Goal: Book appointment/travel/reservation

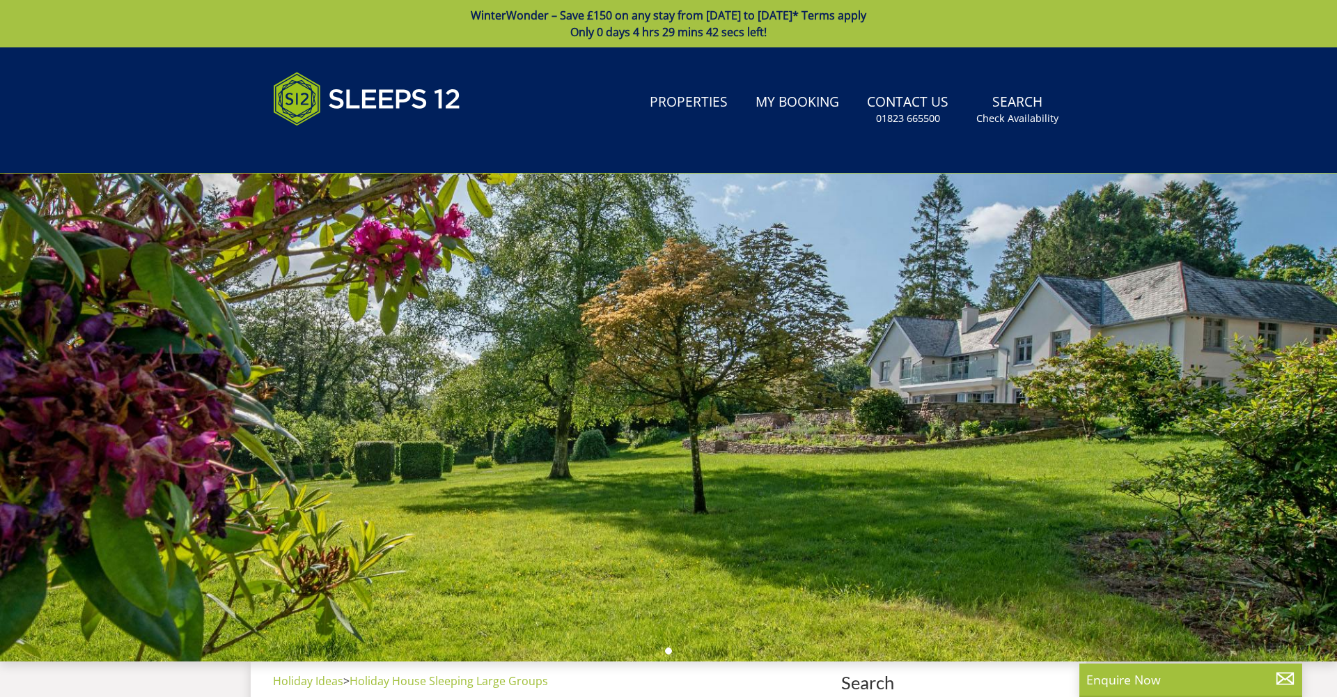
select select
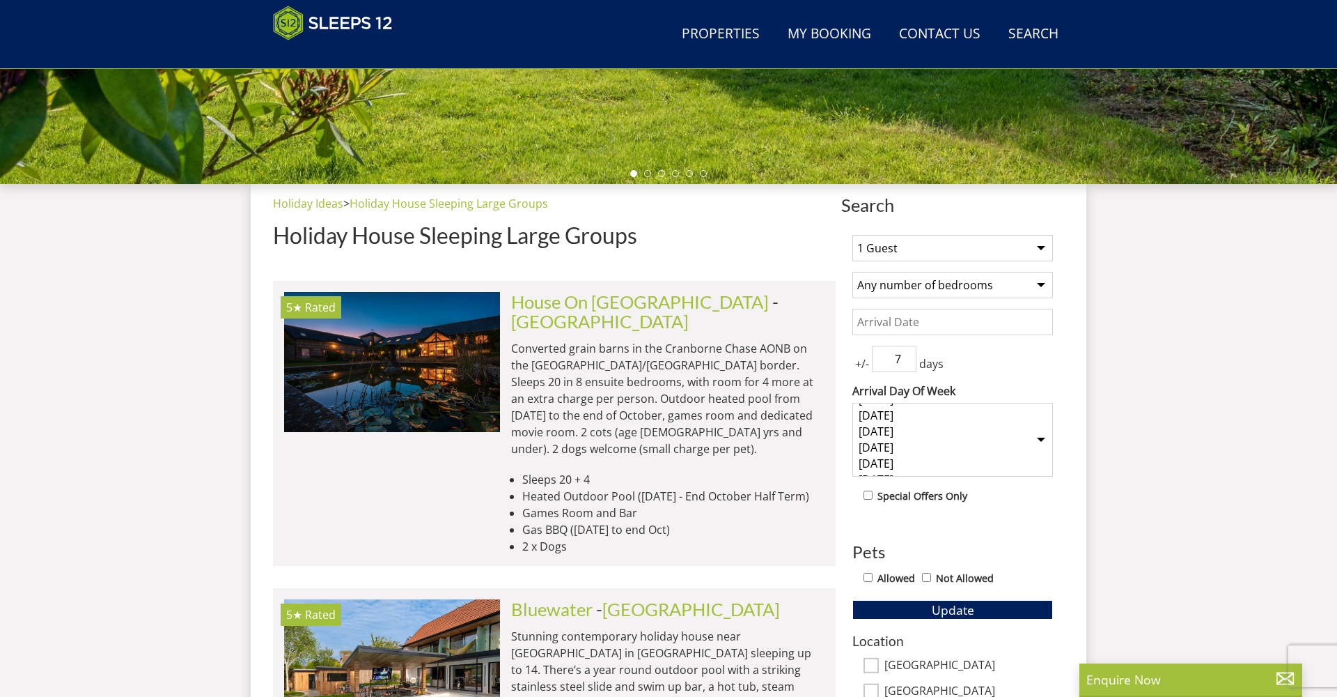
scroll to position [421, 0]
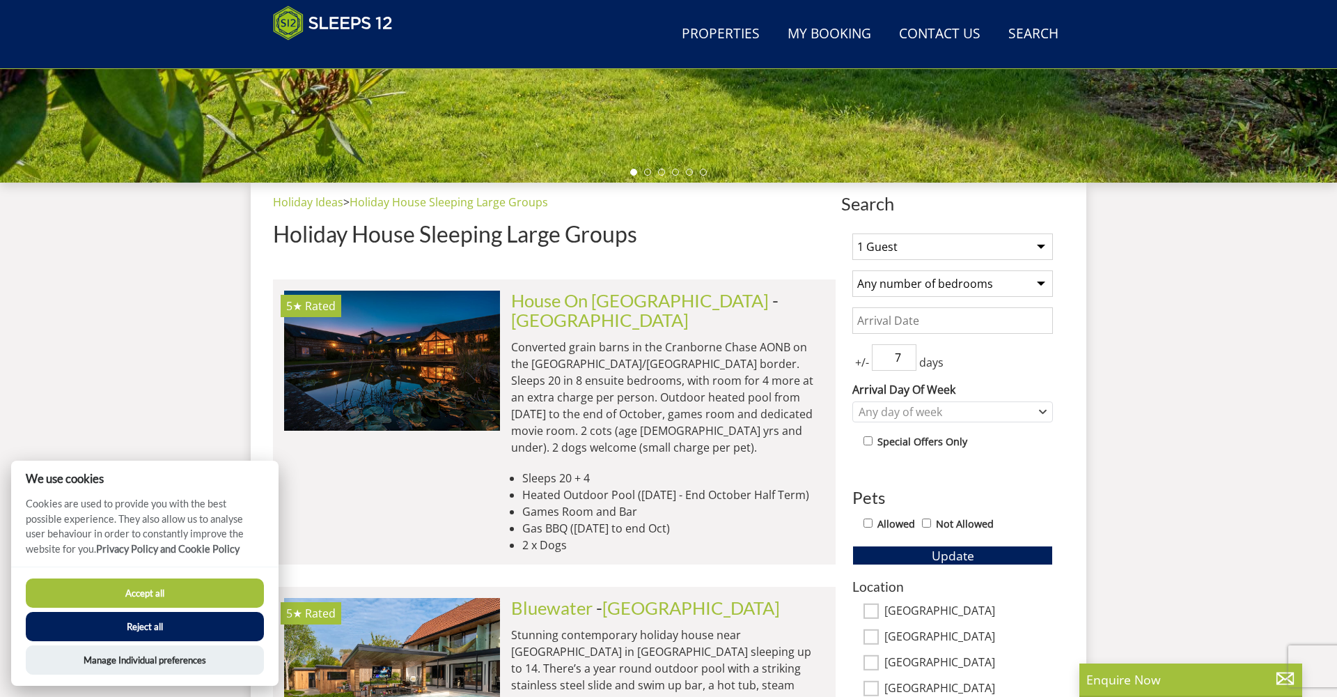
click at [936, 248] on select "1 Guest 2 Guests 3 Guests 4 Guests 5 Guests 6 Guests 7 Guests 8 Guests 9 Guests…" at bounding box center [953, 246] width 201 height 26
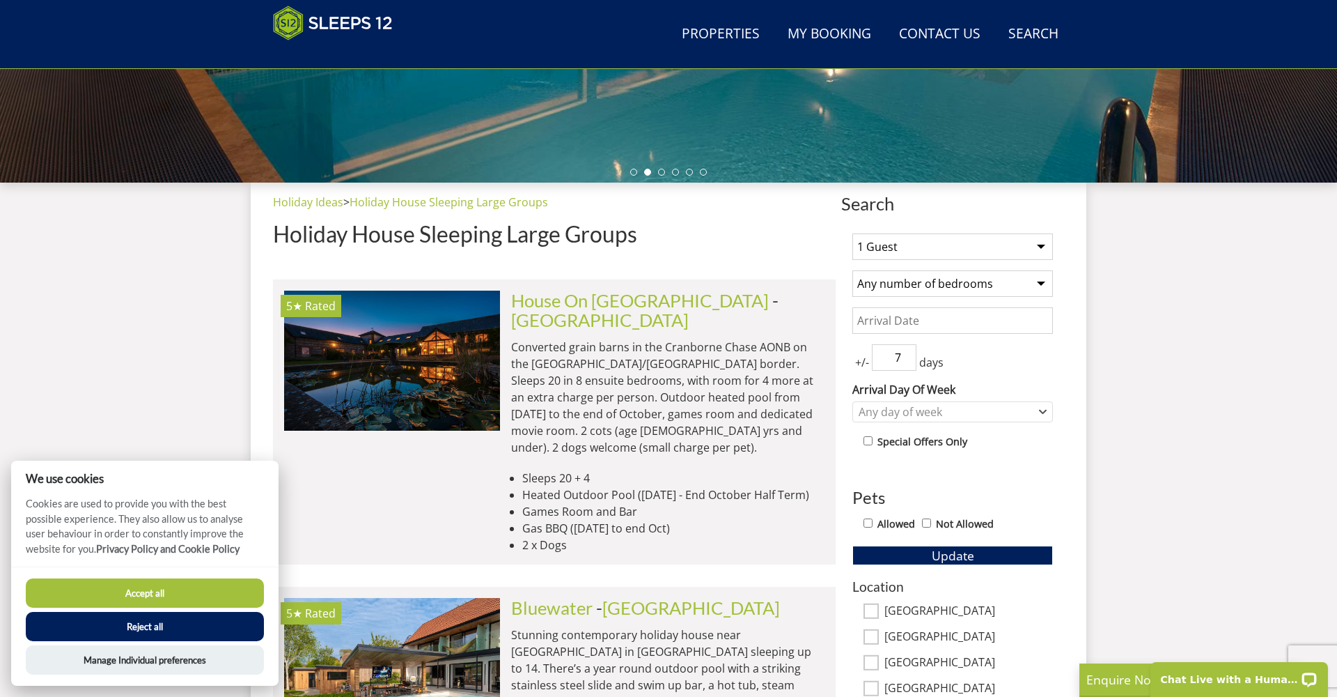
scroll to position [0, 0]
select select "8"
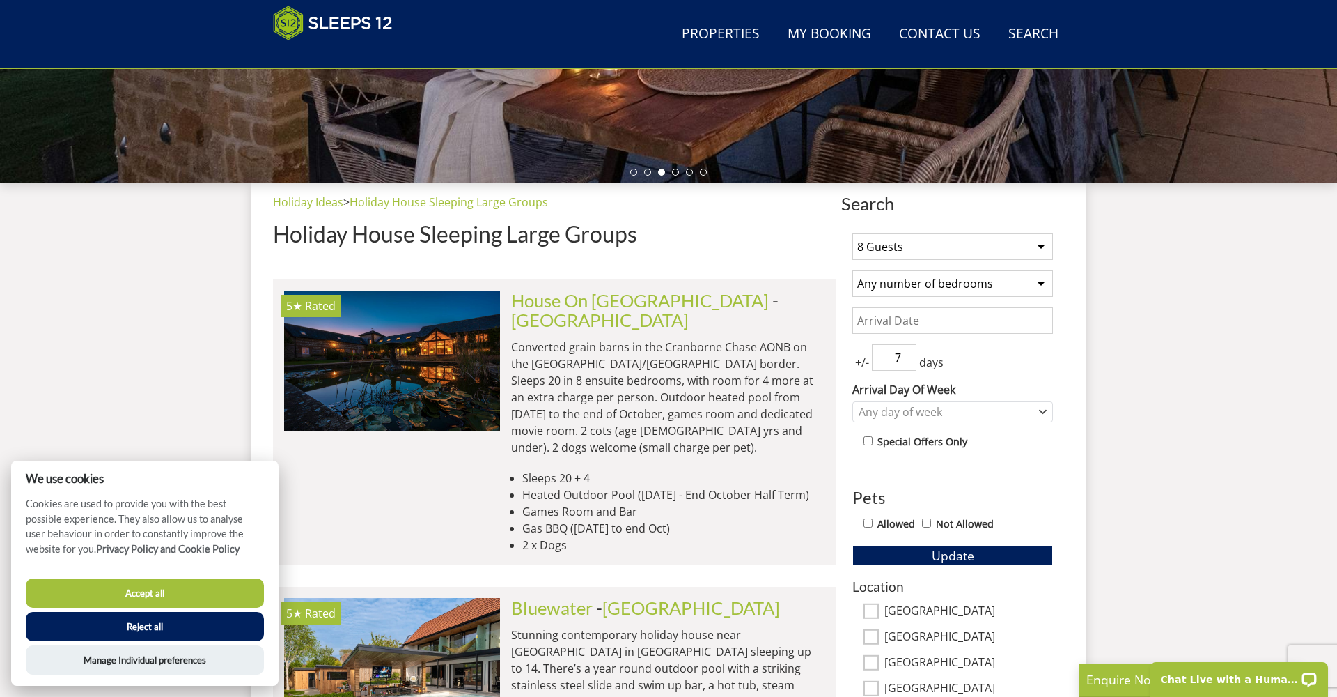
select select "4"
click at [1002, 324] on input "Date" at bounding box center [953, 320] width 201 height 26
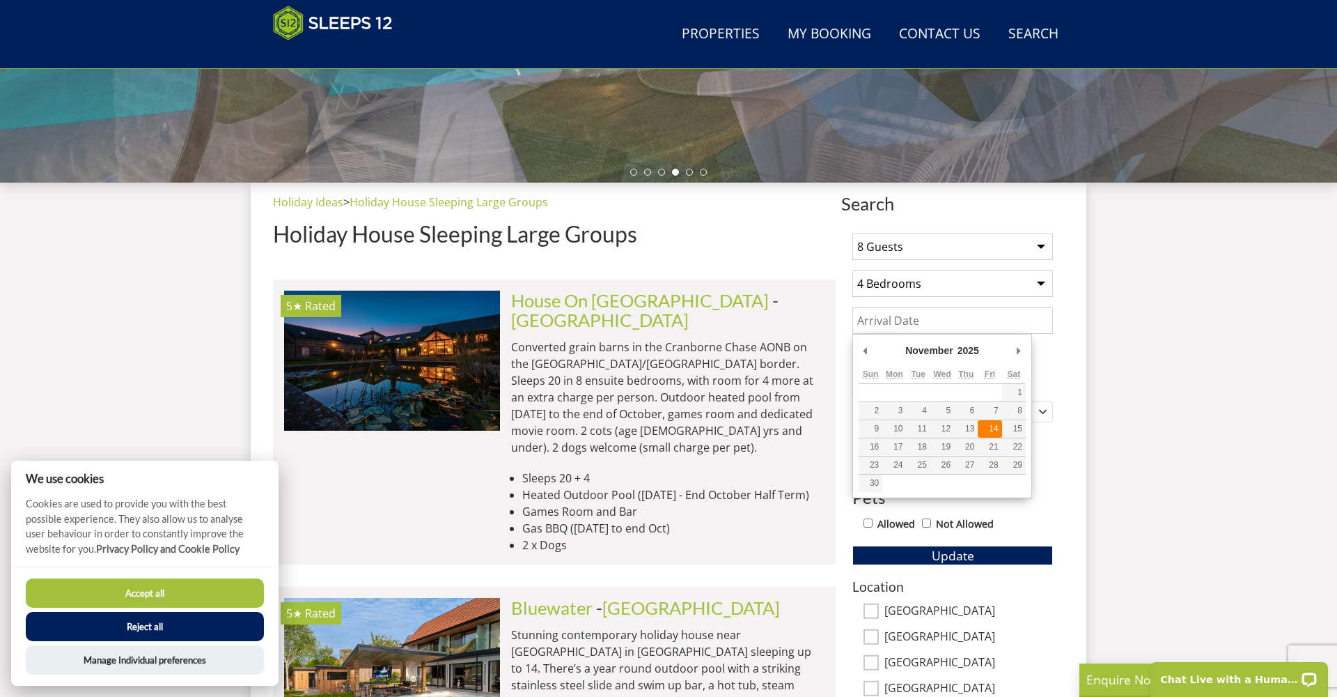
type input "[DATE]"
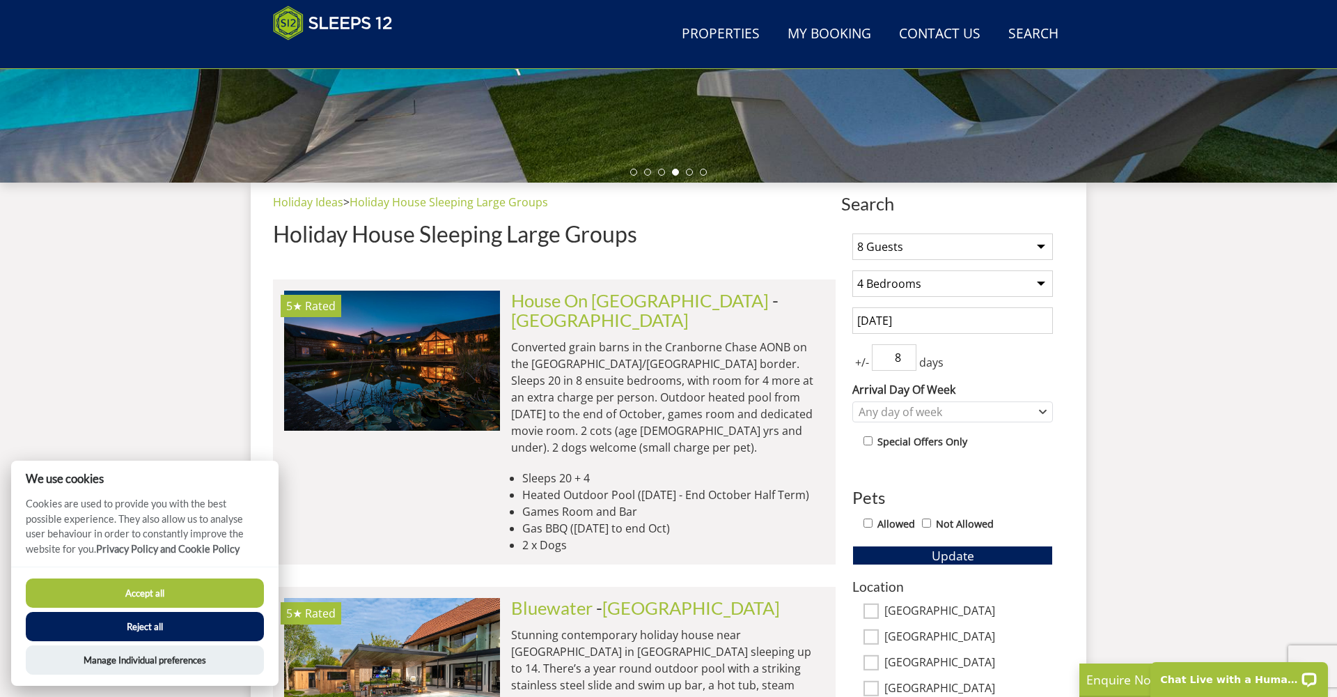
click at [906, 355] on input "8" at bounding box center [894, 357] width 45 height 26
click at [906, 363] on input "7" at bounding box center [894, 357] width 45 height 26
click at [906, 363] on input "6" at bounding box center [894, 357] width 45 height 26
click at [906, 363] on input "5" at bounding box center [894, 357] width 45 height 26
click at [906, 363] on input "4" at bounding box center [894, 357] width 45 height 26
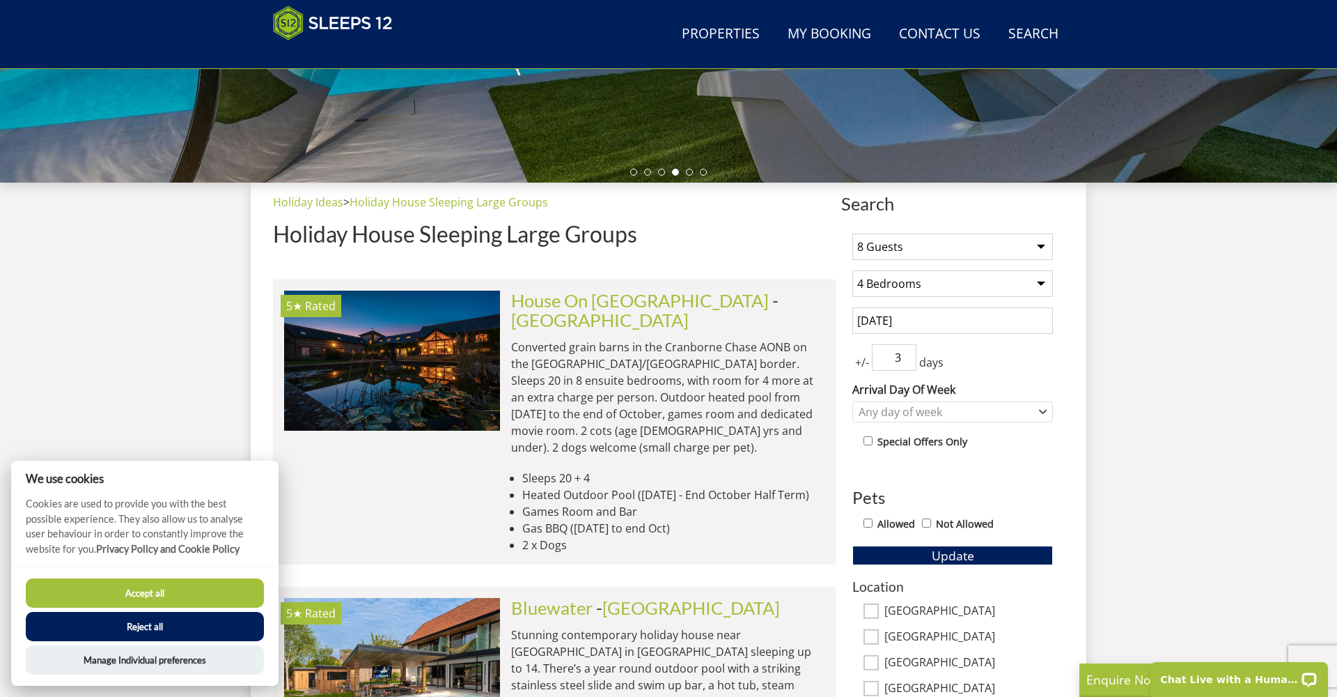
click at [906, 363] on input "3" at bounding box center [894, 357] width 45 height 26
click at [906, 363] on input "2" at bounding box center [894, 357] width 45 height 26
click at [906, 363] on input "1" at bounding box center [894, 357] width 45 height 26
type input "0"
click at [906, 363] on input "0" at bounding box center [894, 357] width 45 height 26
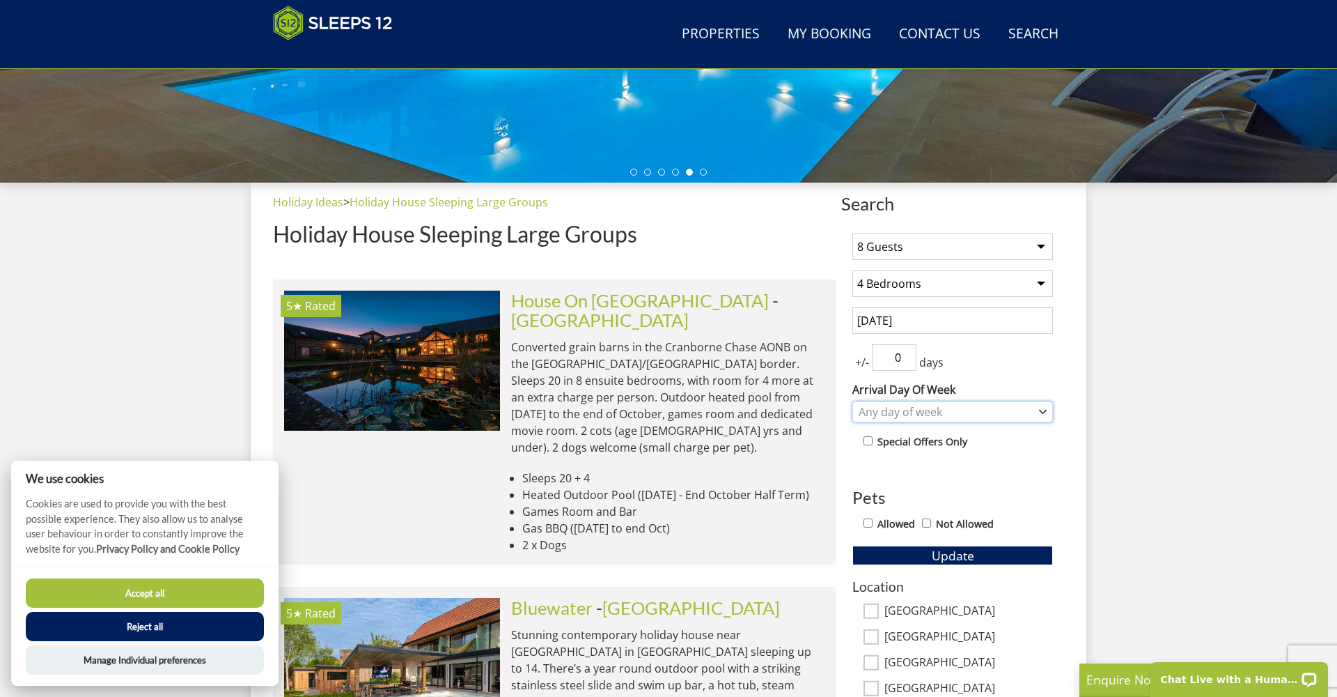
click at [984, 405] on div "Any day of week" at bounding box center [945, 411] width 180 height 15
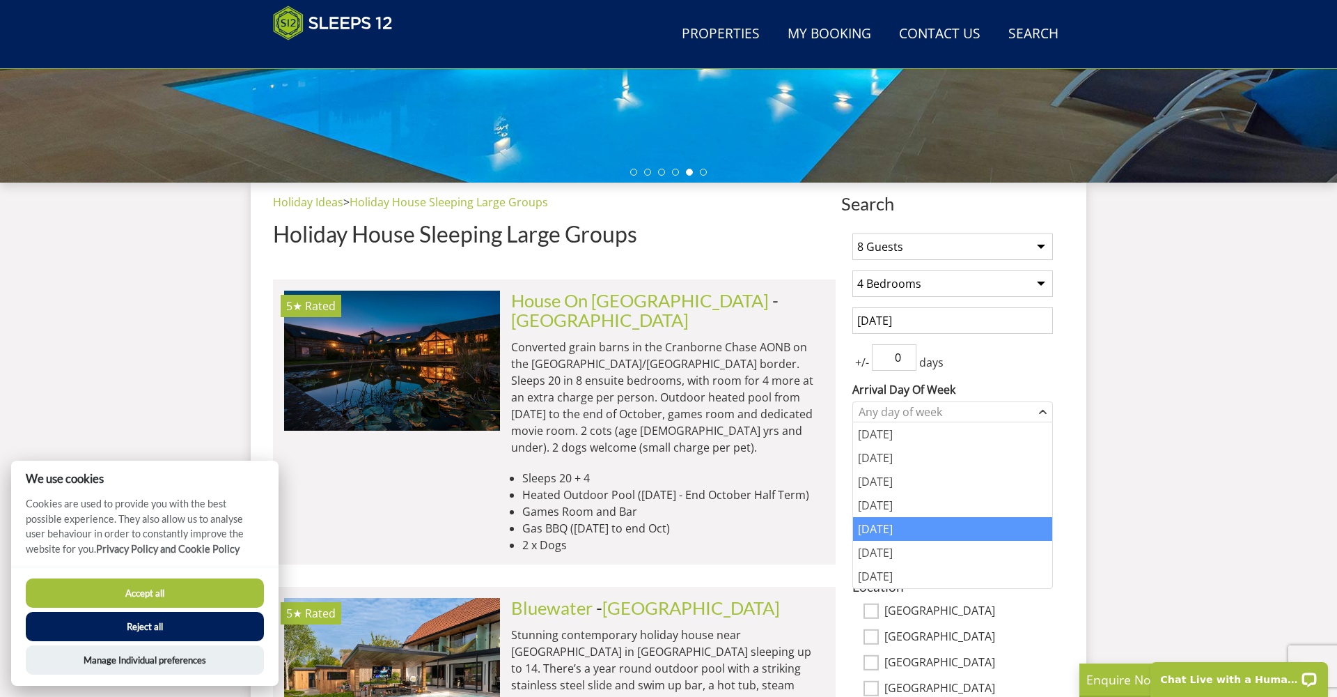
click at [899, 529] on div "[DATE]" at bounding box center [952, 529] width 199 height 24
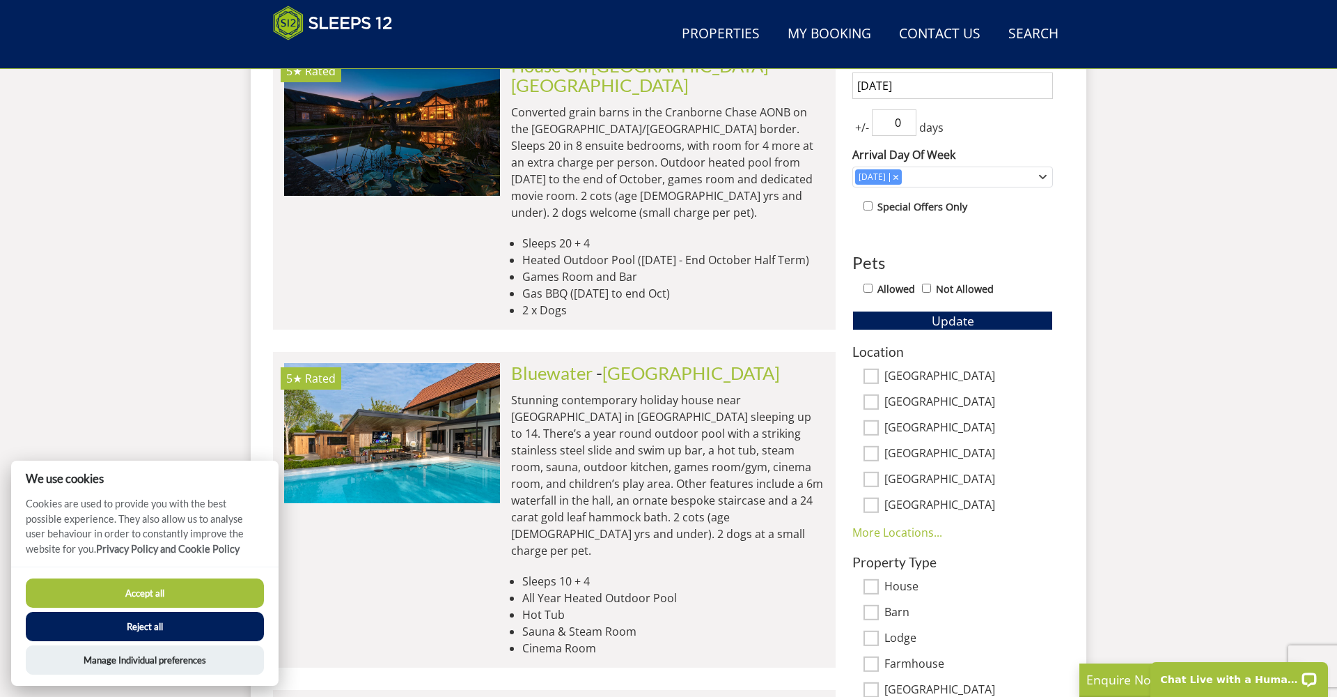
scroll to position [658, 0]
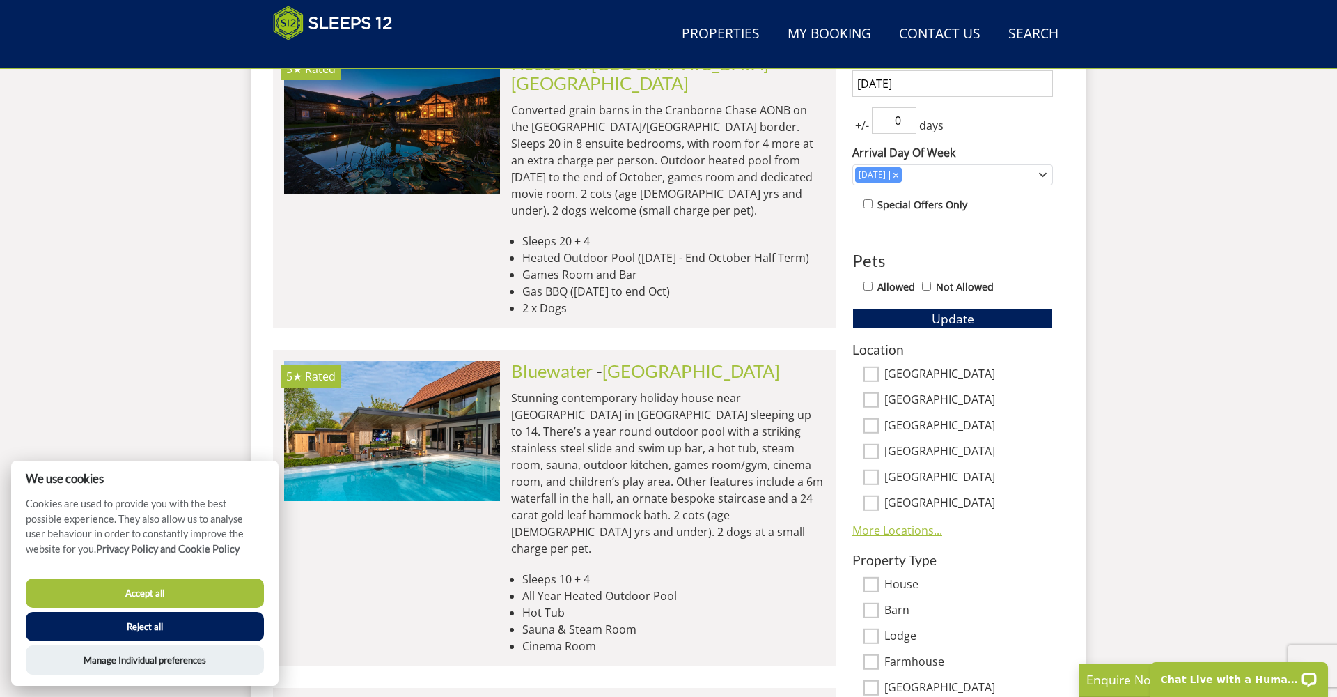
click at [922, 529] on link "More Locations..." at bounding box center [898, 529] width 90 height 15
click at [874, 506] on input "[GEOGRAPHIC_DATA]" at bounding box center [871, 502] width 15 height 15
checkbox input "true"
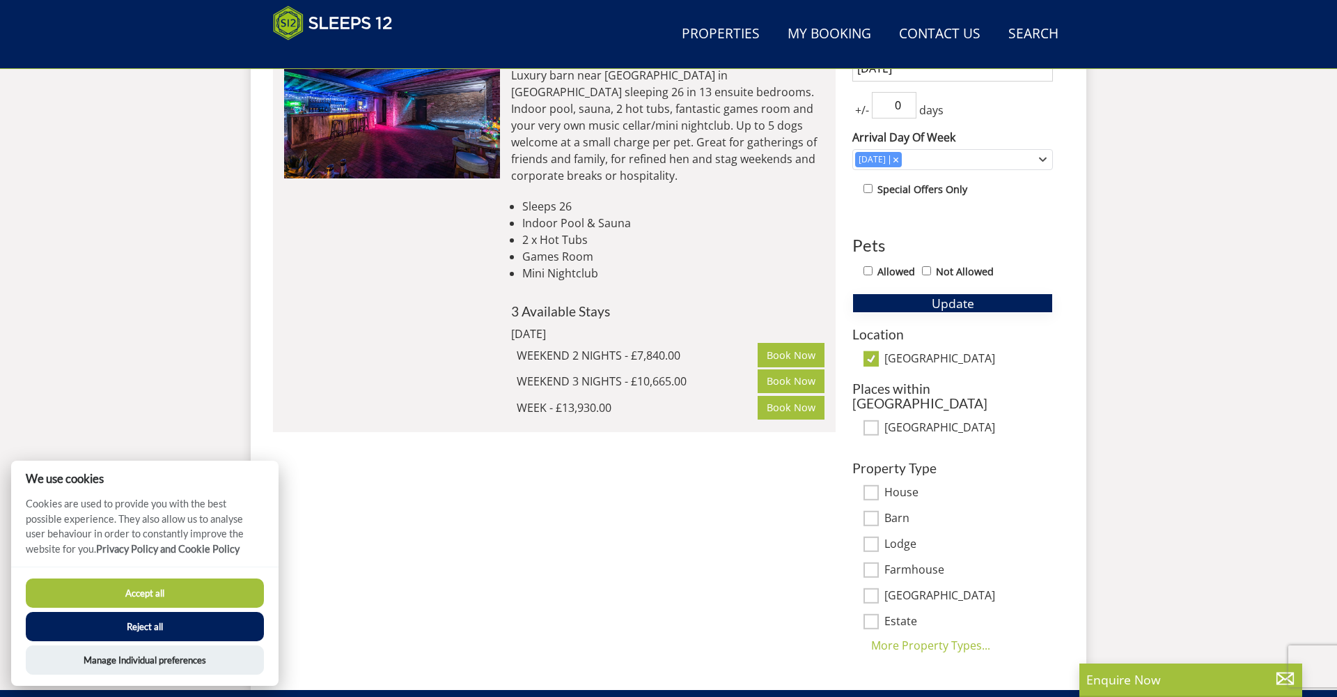
scroll to position [683, 0]
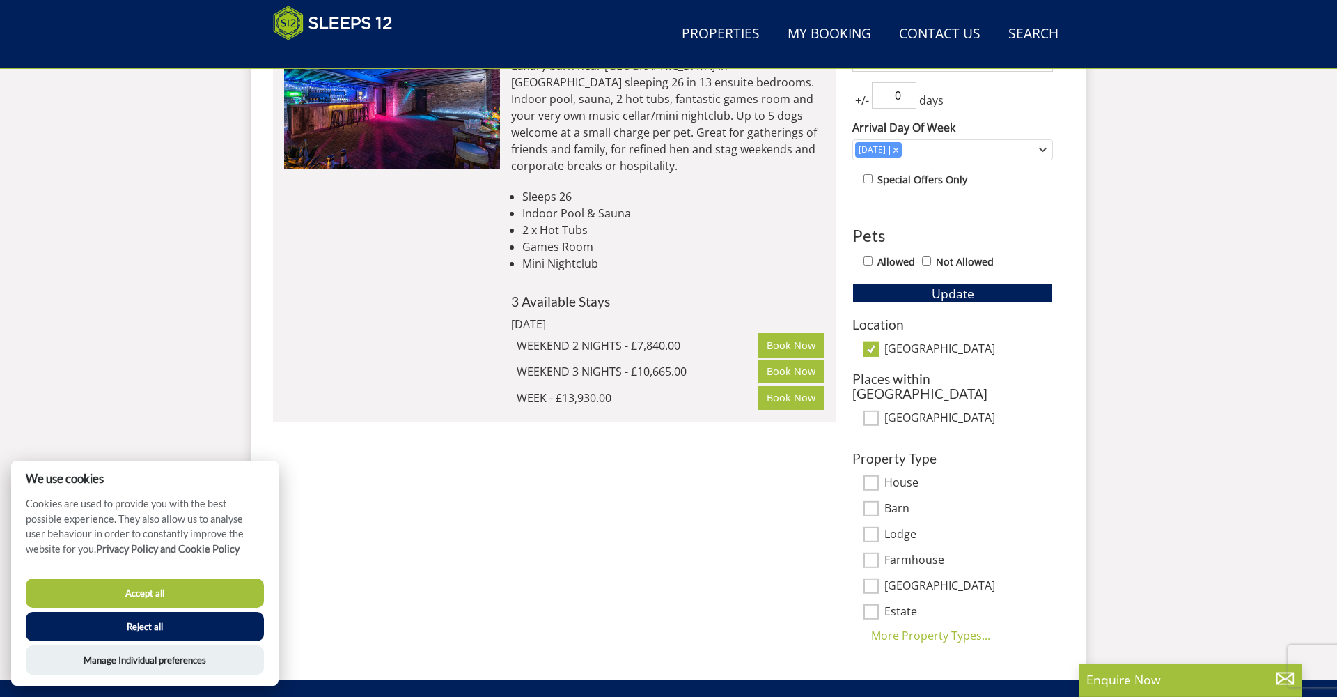
click at [878, 353] on input "[GEOGRAPHIC_DATA]" at bounding box center [871, 348] width 15 height 15
checkbox input "false"
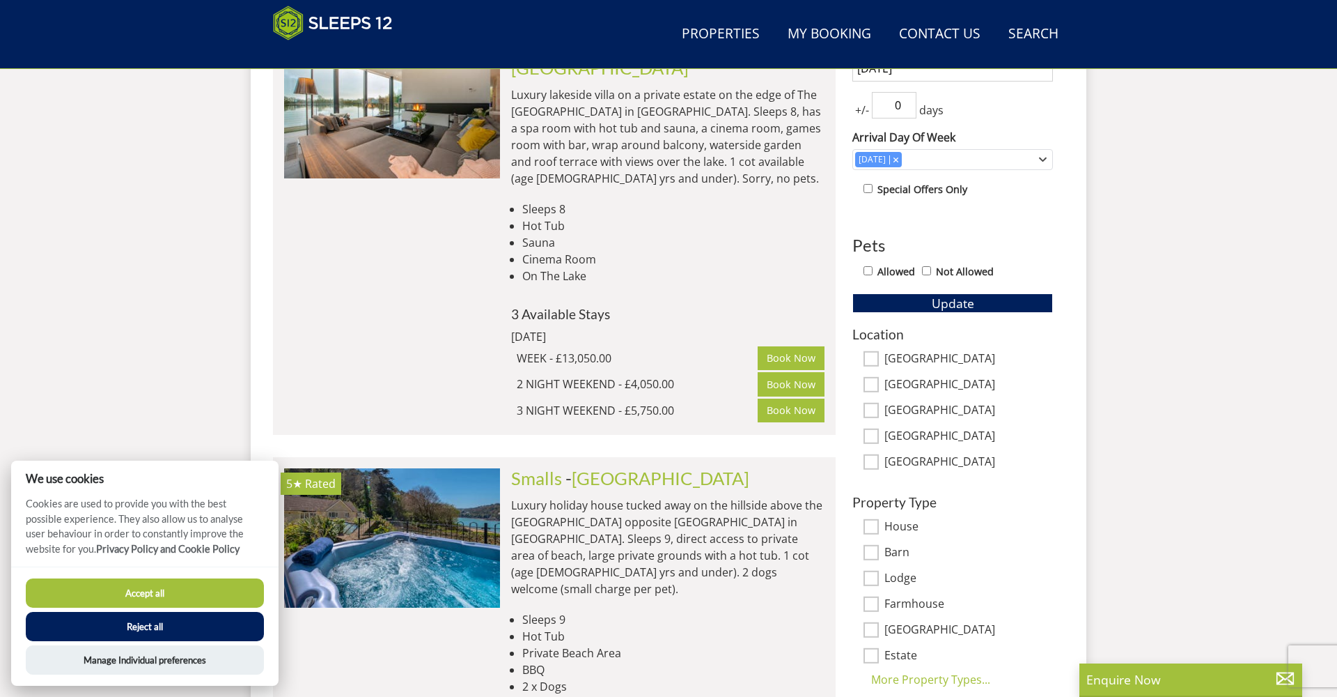
scroll to position [670, 0]
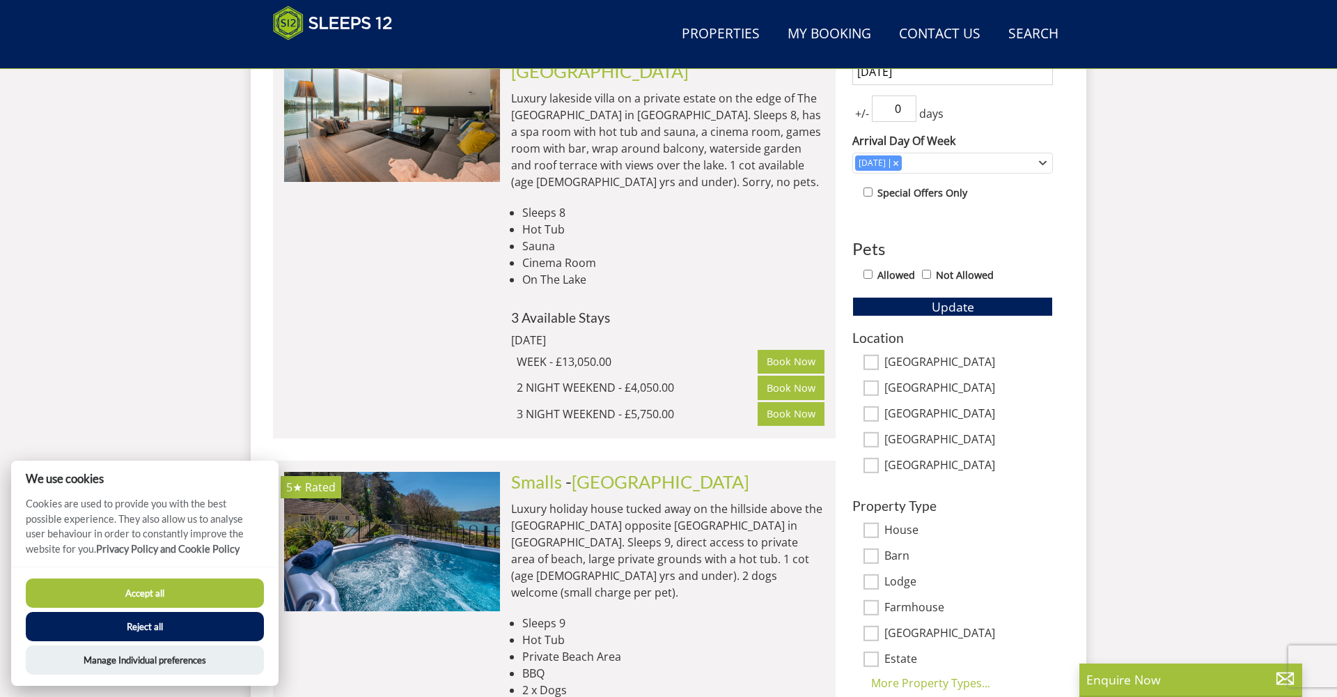
click at [232, 631] on button "Reject all" at bounding box center [145, 626] width 238 height 29
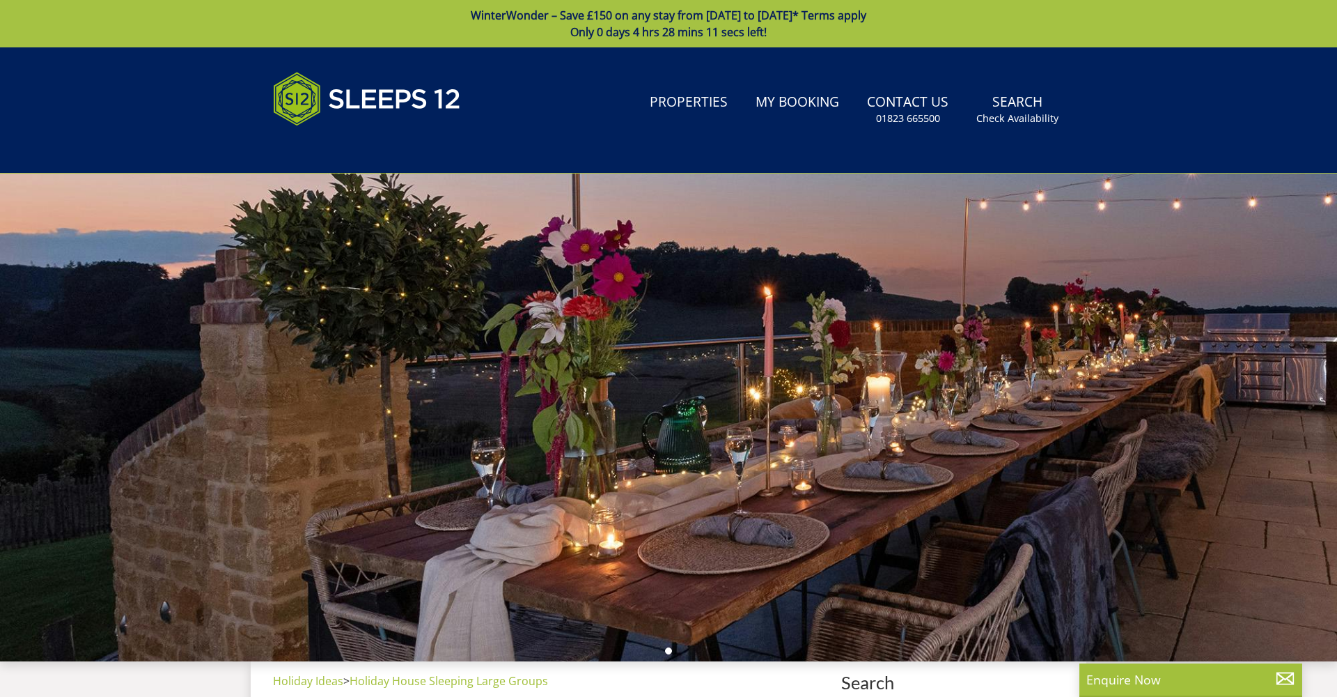
select select
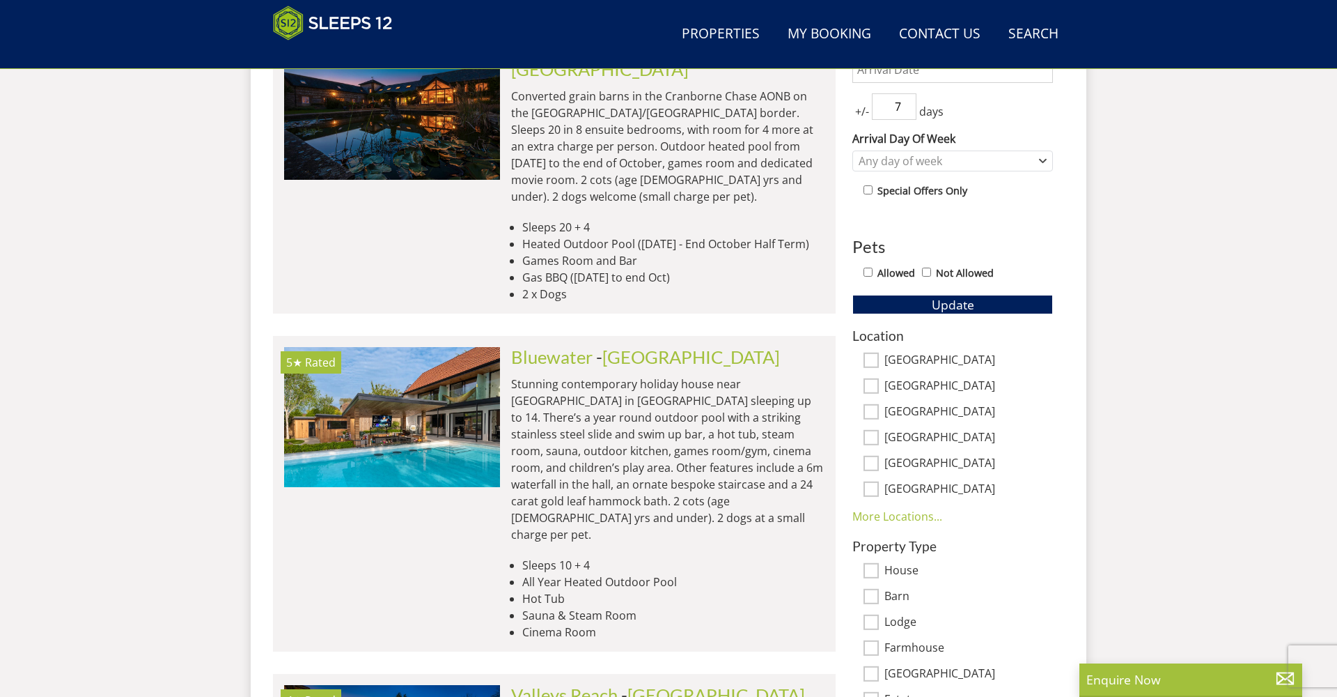
scroll to position [685, 0]
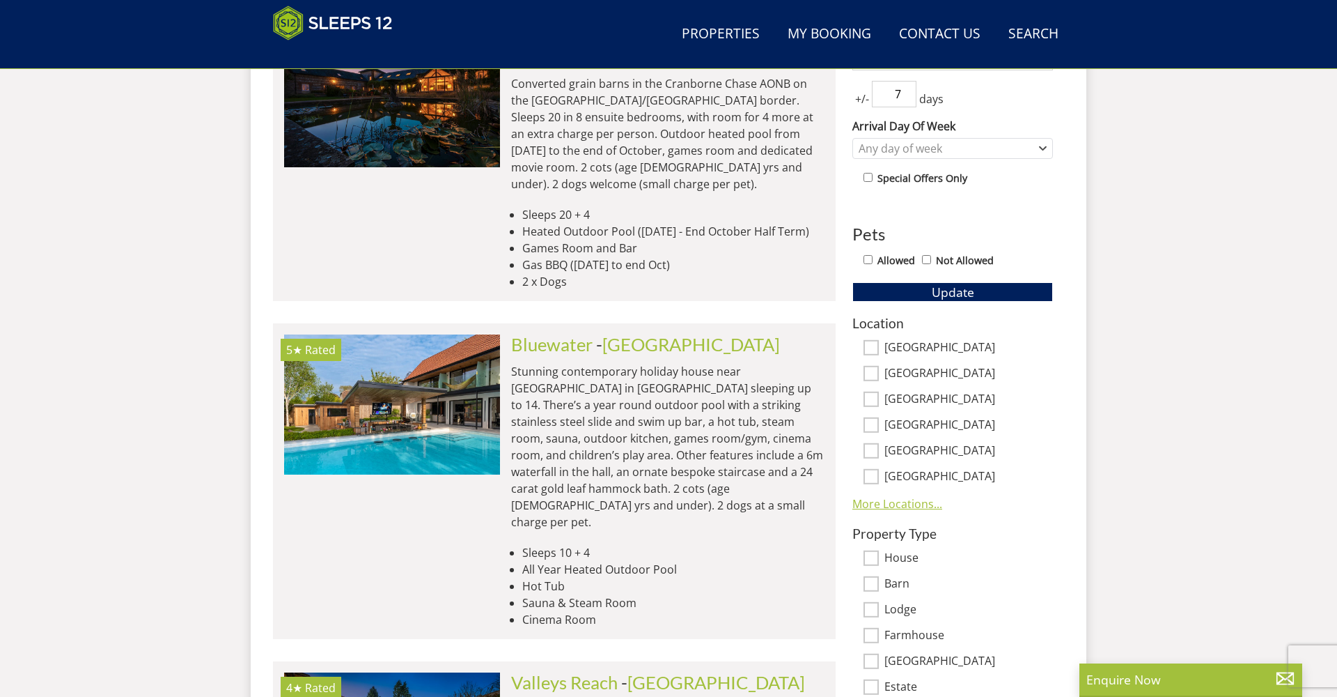
click at [910, 506] on link "More Locations..." at bounding box center [898, 503] width 90 height 15
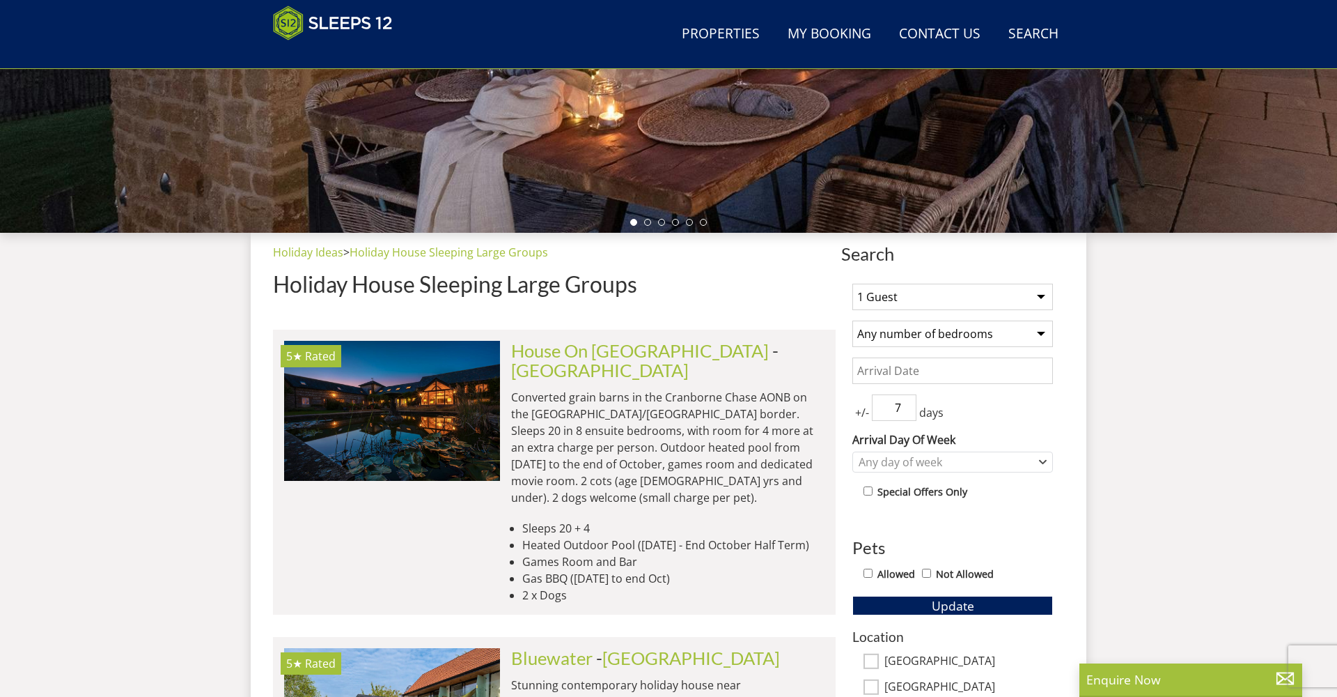
scroll to position [342, 0]
